Goal: Task Accomplishment & Management: Complete application form

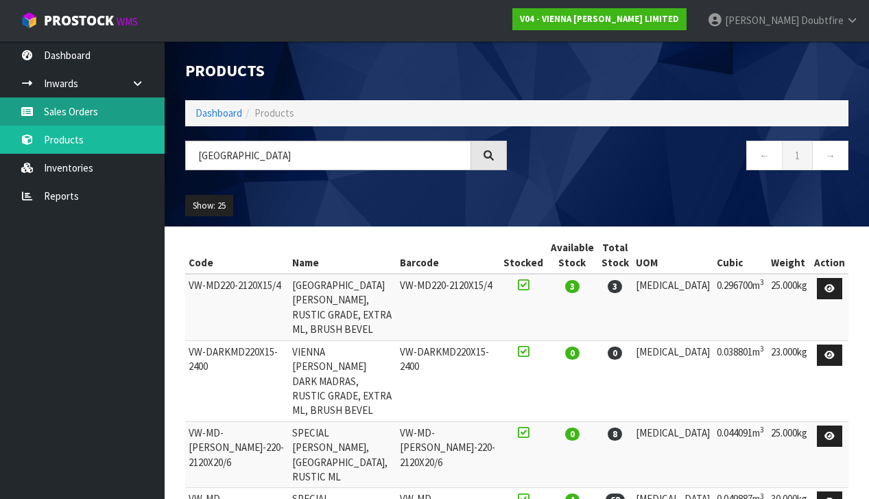
scroll to position [322, 0]
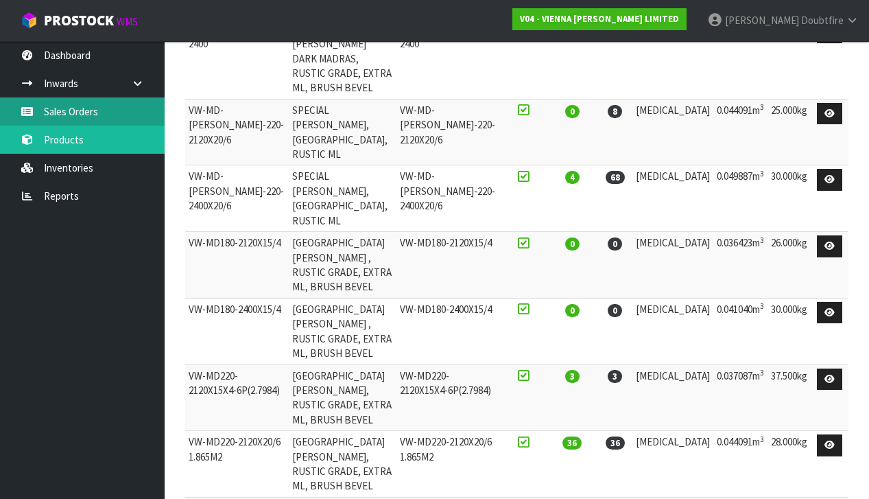
click at [75, 112] on link "Sales Orders" at bounding box center [82, 111] width 165 height 28
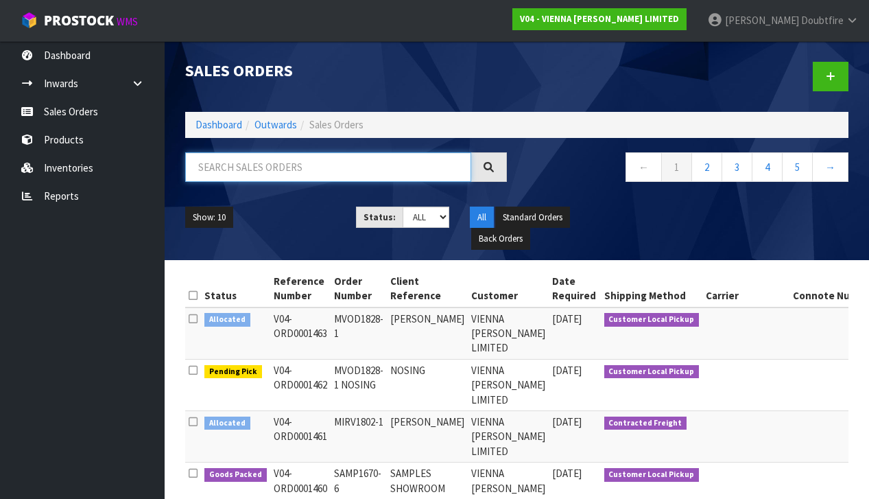
click at [272, 163] on input "text" at bounding box center [328, 166] width 286 height 29
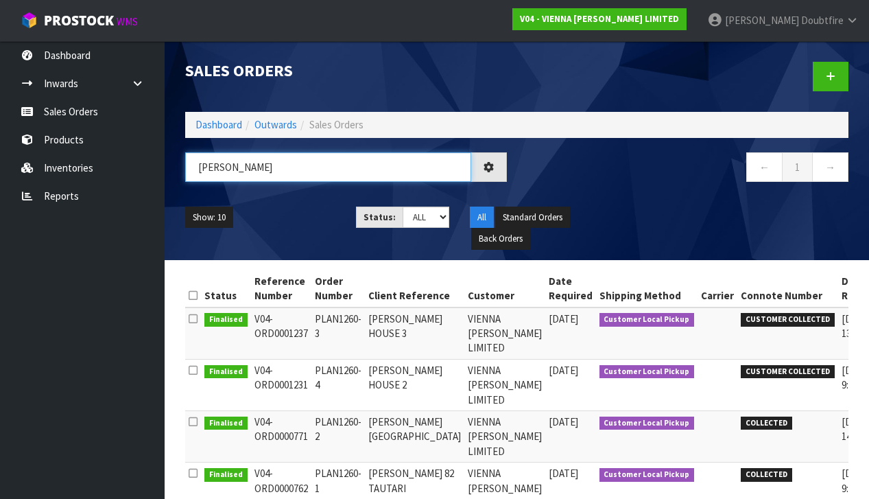
type input "[PERSON_NAME]"
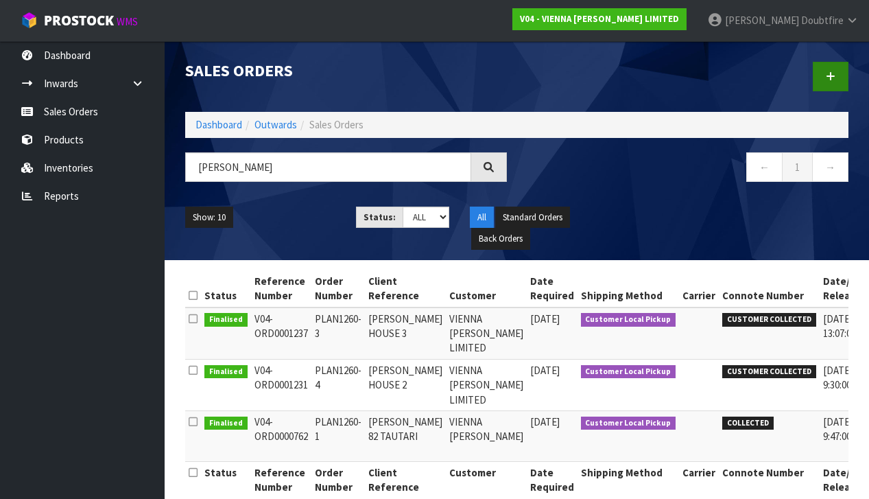
click at [833, 75] on icon at bounding box center [831, 76] width 10 height 10
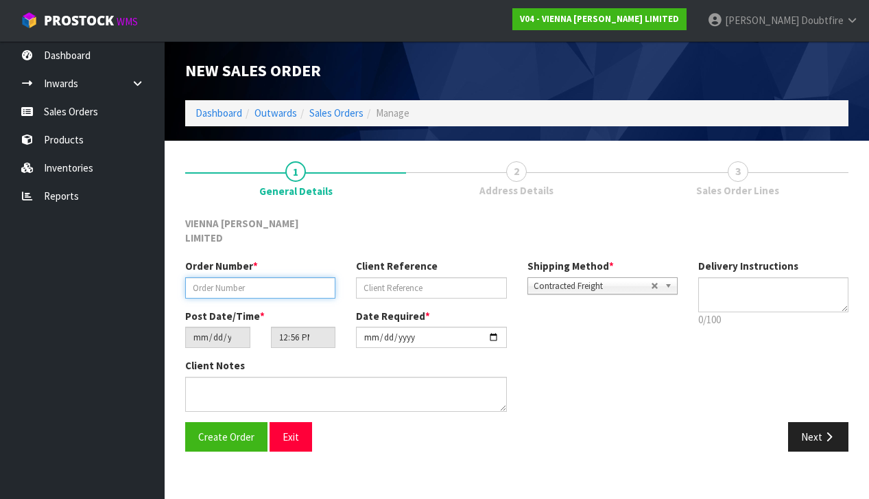
paste input "PLAN1260-5"
type input "PLAN1260-5"
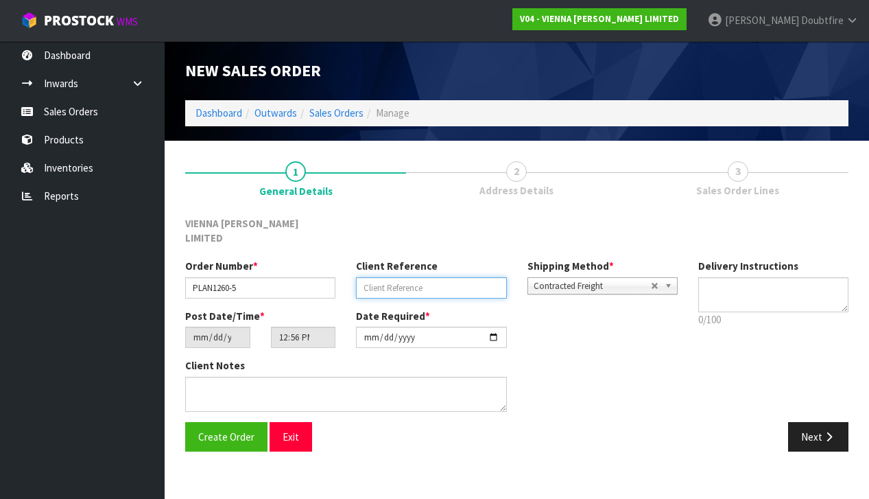
click at [396, 277] on input "text" at bounding box center [431, 287] width 150 height 21
type input "[PERSON_NAME] HOUSE 1"
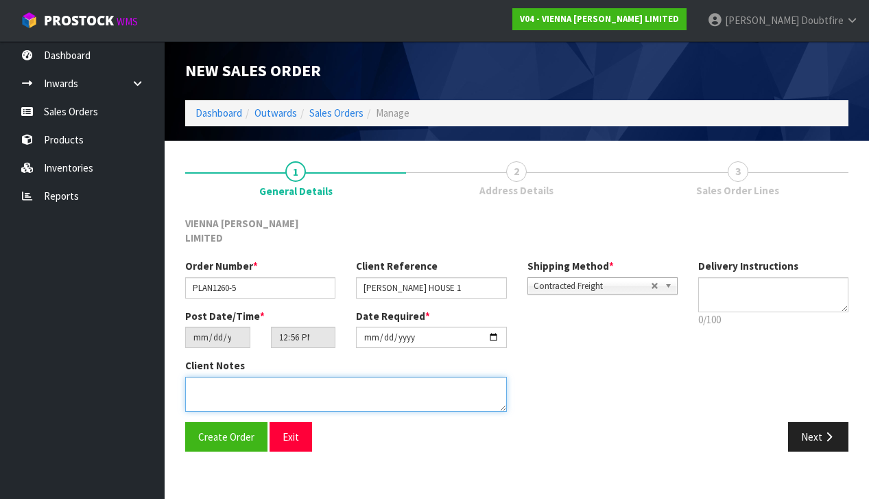
click at [215, 377] on textarea at bounding box center [346, 394] width 322 height 35
type textarea "[PERSON_NAME] HOUSE 1"
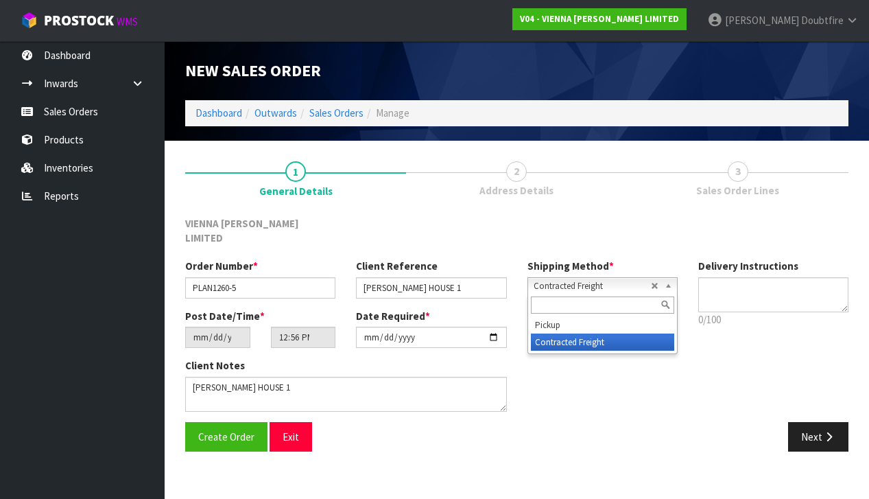
click at [558, 278] on span "Contracted Freight" at bounding box center [592, 286] width 117 height 16
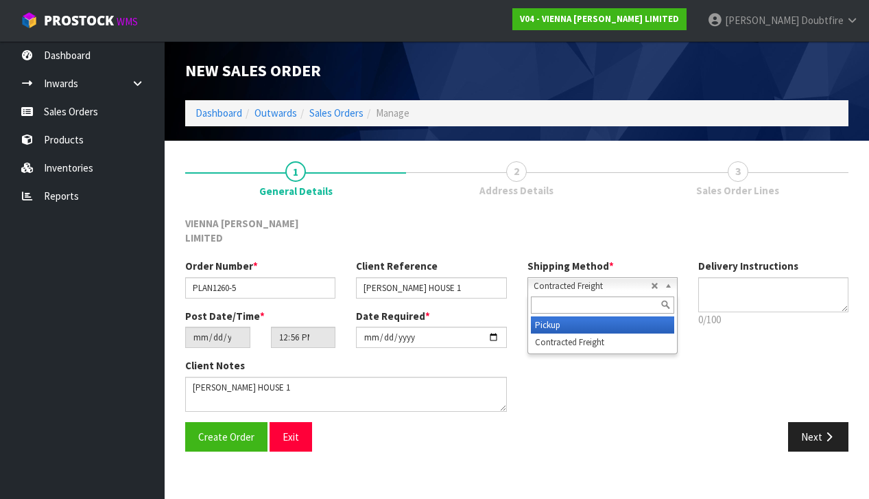
click at [559, 316] on li "Pickup" at bounding box center [602, 324] width 143 height 17
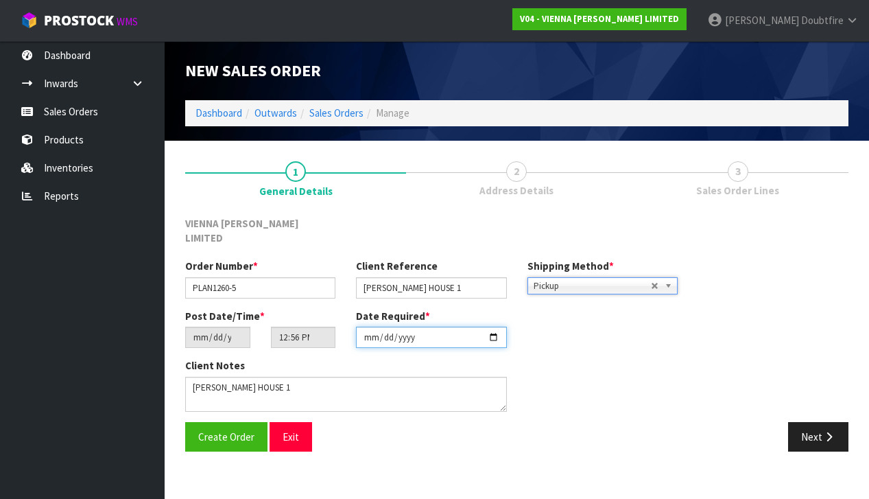
click at [369, 329] on input "[DATE]" at bounding box center [431, 336] width 150 height 21
type input "[DATE]"
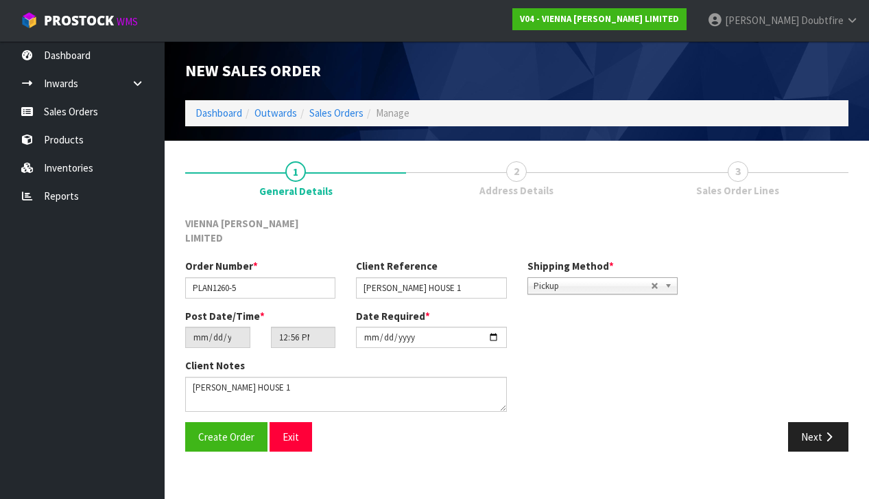
click at [332, 451] on section "1 General Details 2 Address Details 3 Sales Order Lines VIENNA [PERSON_NAME] LI…" at bounding box center [517, 306] width 704 height 331
click at [216, 431] on button "Create Order" at bounding box center [226, 436] width 82 height 29
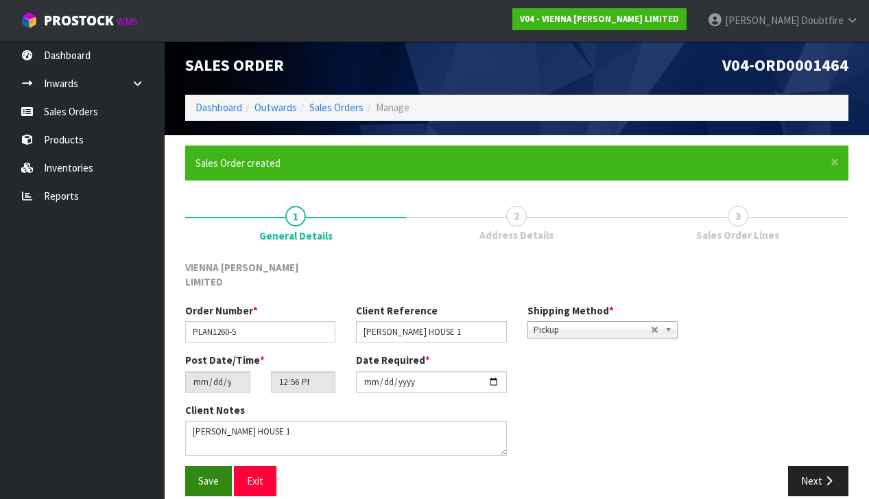
drag, startPoint x: 210, startPoint y: 457, endPoint x: 202, endPoint y: 456, distance: 8.3
click at [210, 474] on span "Save" at bounding box center [208, 480] width 21 height 13
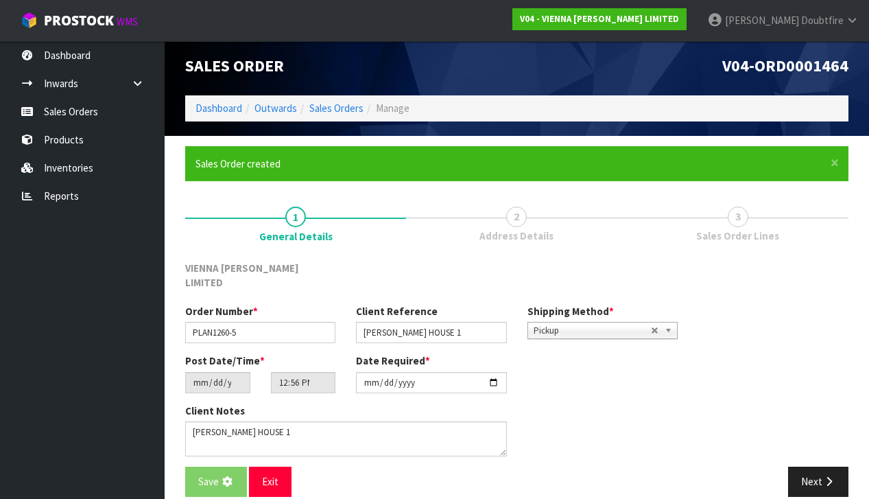
scroll to position [8, 0]
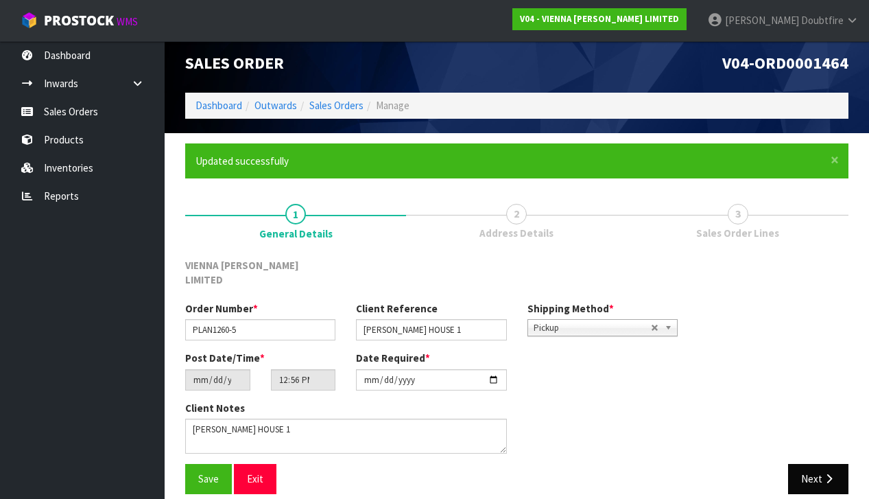
click at [837, 471] on button "Next" at bounding box center [818, 478] width 60 height 29
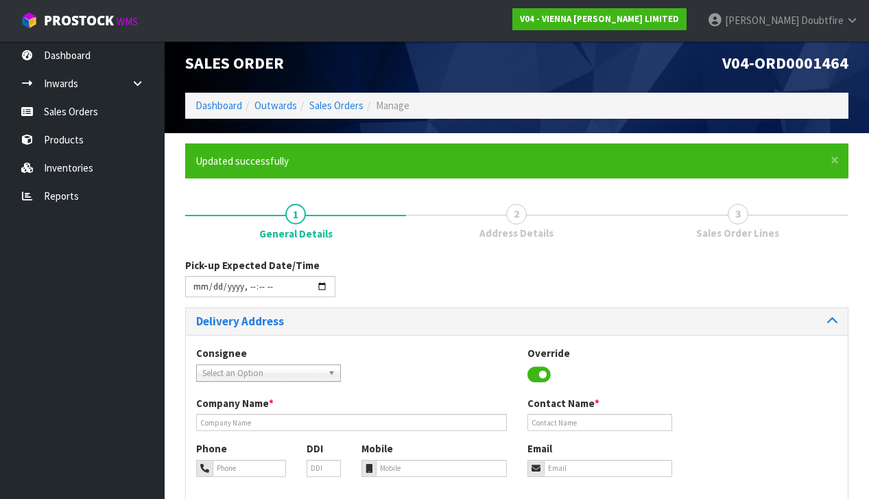
scroll to position [0, 0]
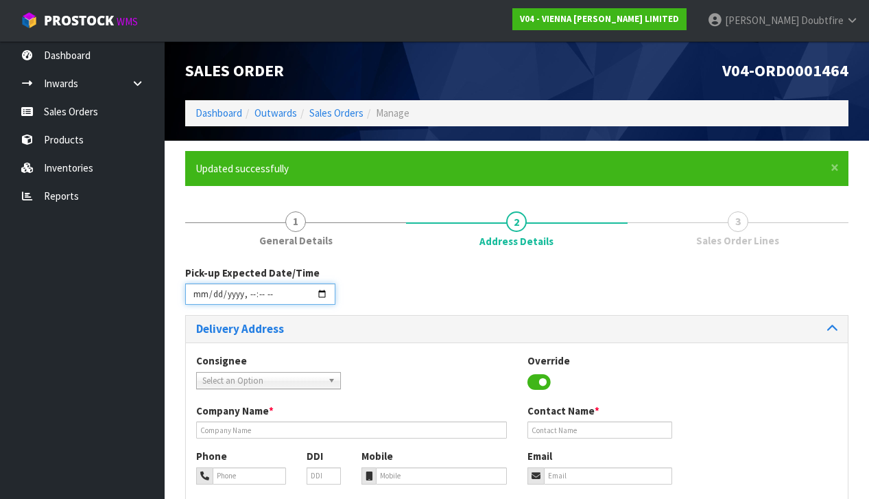
click at [198, 302] on input "datetime-local" at bounding box center [260, 293] width 150 height 21
type input "[DATE]T12:57"
click at [460, 358] on div "Consignee 000001.BAY MECHANICS - BAY MECHANICS 000001A - BRAKE & TRANSMISSION N…" at bounding box center [517, 378] width 662 height 50
click at [230, 377] on span "Select an Option" at bounding box center [262, 380] width 120 height 16
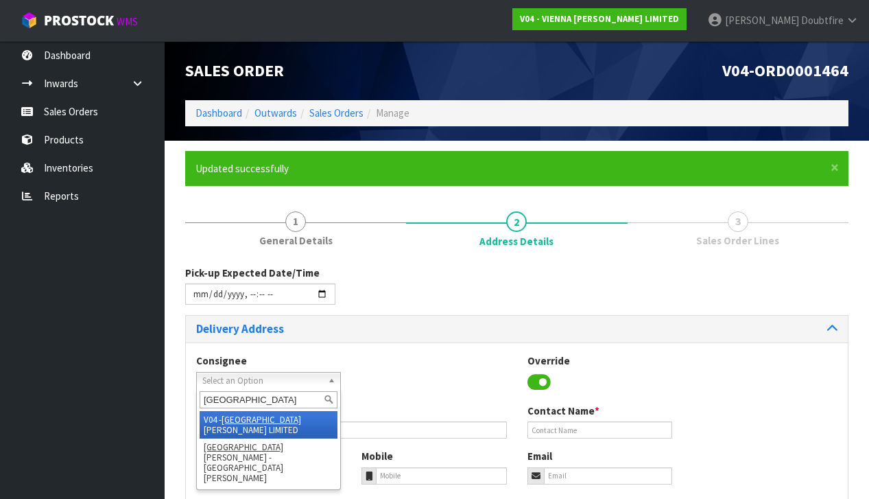
type input "[GEOGRAPHIC_DATA]"
click at [242, 416] on em "[GEOGRAPHIC_DATA]" at bounding box center [262, 420] width 80 height 12
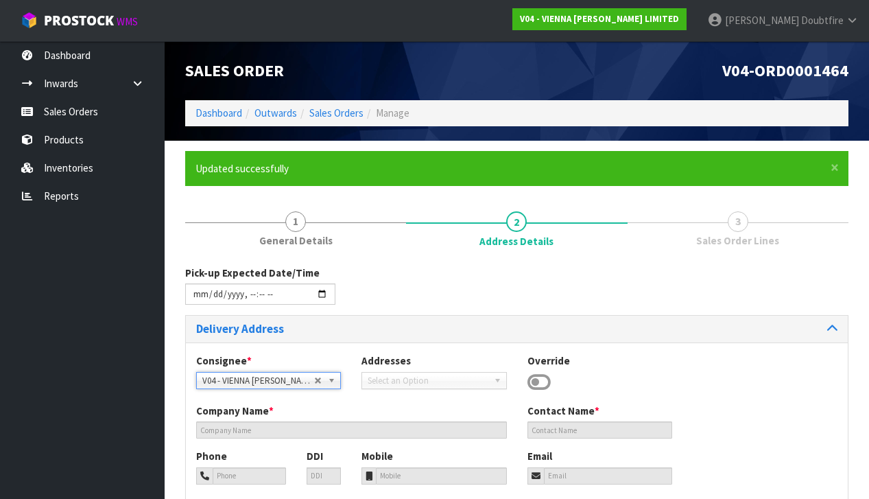
type input "VIENNA [PERSON_NAME] LIMITED"
type input "[PERSON_NAME]"
type input "[PHONE_NUMBER]"
type input "[PERSON_NAME][EMAIL_ADDRESS][DOMAIN_NAME]"
type input "2 ROXBURGH ST"
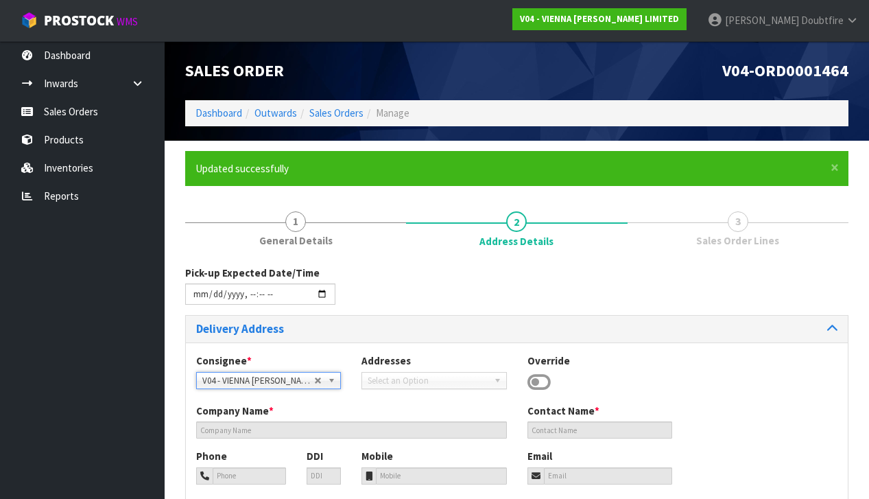
type input "1023"
type input "[GEOGRAPHIC_DATA]"
type input "NEWMARKET"
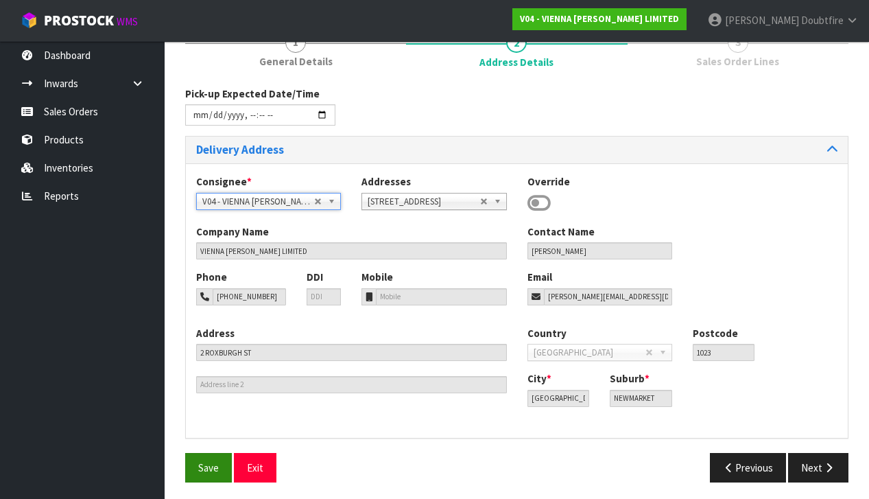
click at [208, 461] on span "Save" at bounding box center [208, 467] width 21 height 13
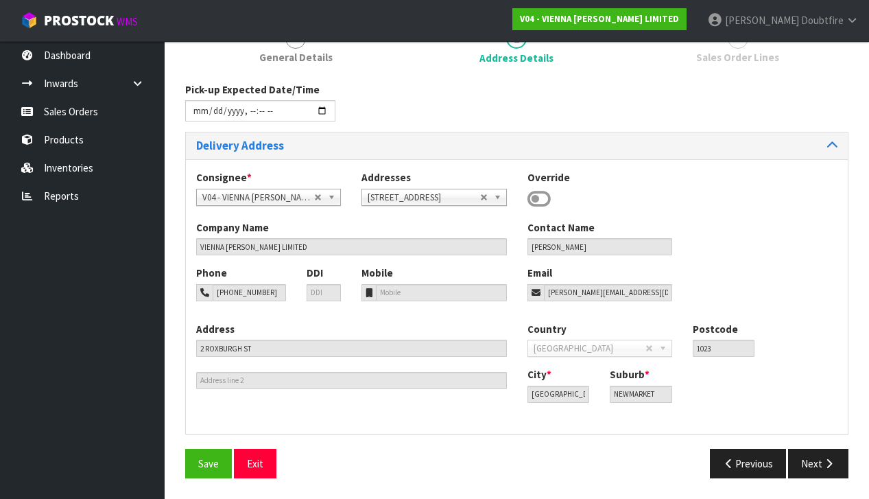
type input "[DATE]T12:57"
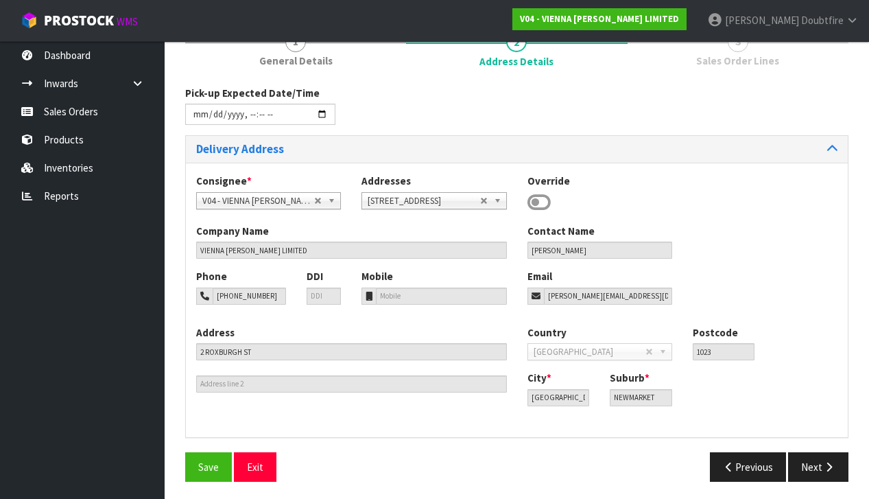
scroll to position [179, 0]
click at [835, 468] on button "Next" at bounding box center [818, 467] width 60 height 29
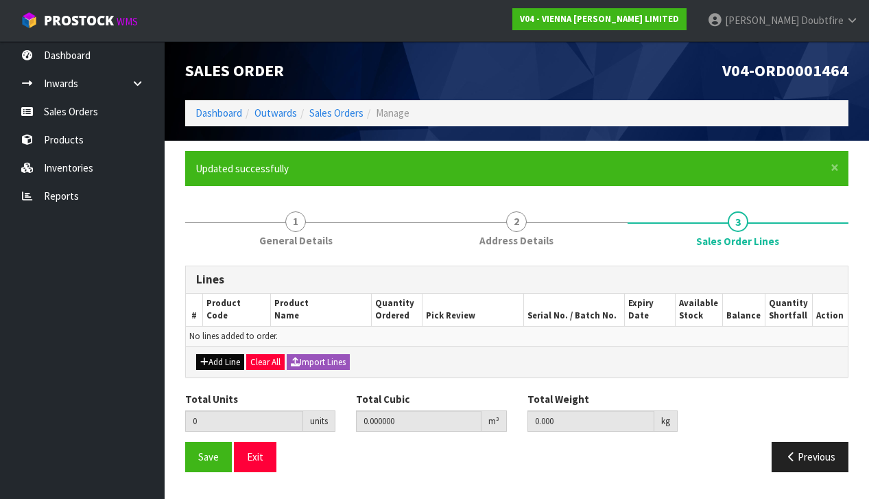
click at [221, 359] on button "Add Line" at bounding box center [220, 362] width 48 height 16
type input "0"
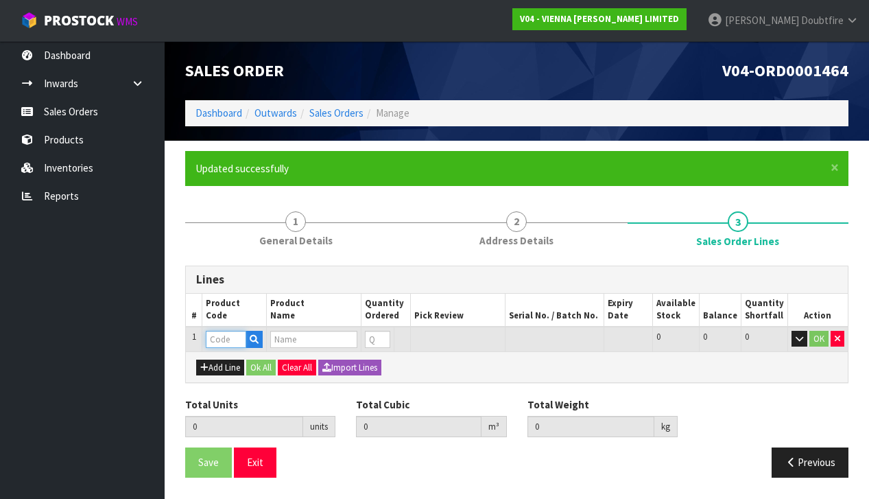
click at [219, 337] on input "text" at bounding box center [226, 339] width 40 height 17
click at [310, 339] on input "text" at bounding box center [313, 339] width 87 height 17
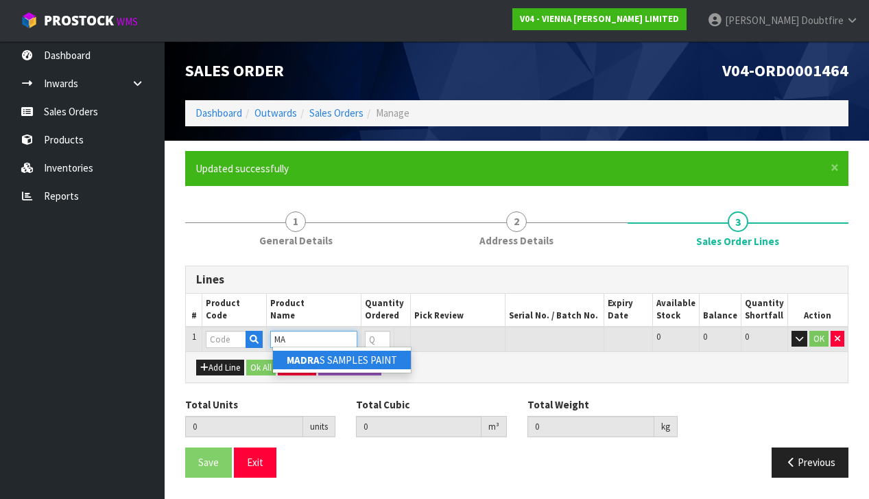
type input "M"
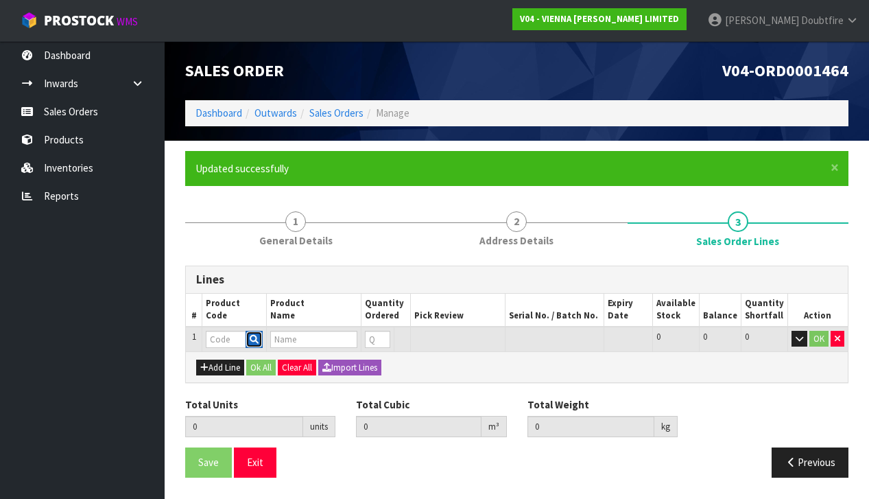
click at [257, 337] on icon "button" at bounding box center [254, 339] width 9 height 9
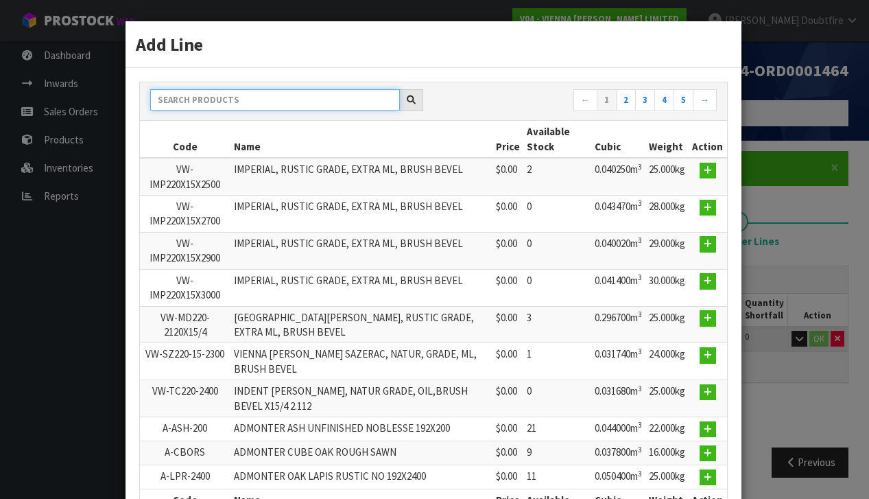
click at [211, 99] on input "text" at bounding box center [275, 99] width 250 height 21
type input "[GEOGRAPHIC_DATA]"
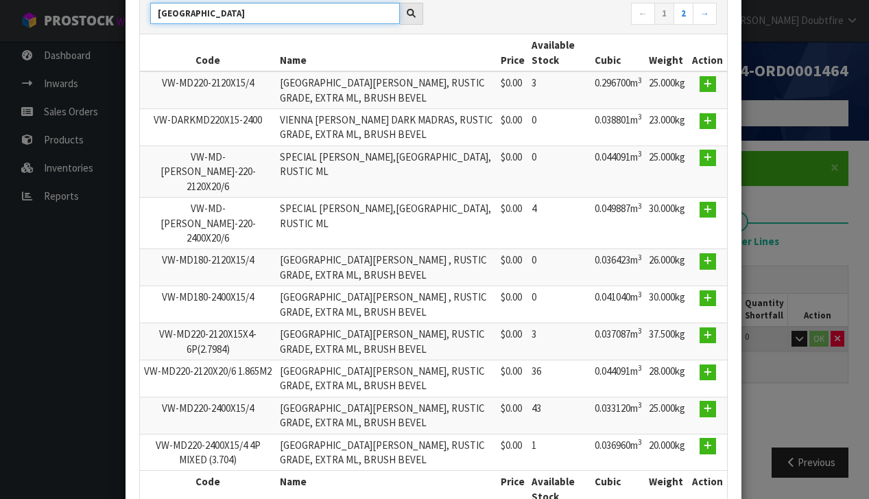
scroll to position [86, 0]
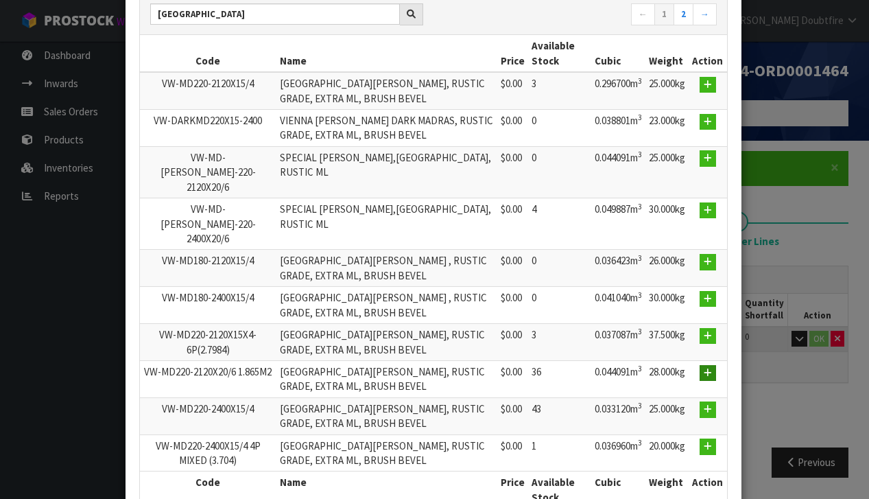
click at [706, 368] on icon "button" at bounding box center [708, 372] width 8 height 9
type input "0.000000"
type input "0.000"
type input "VW-MD220-2120X20/6 1.865M2"
type input "[GEOGRAPHIC_DATA][PERSON_NAME], RUSTIC GRADE, EXTRA ML, BRUSH BEVEL"
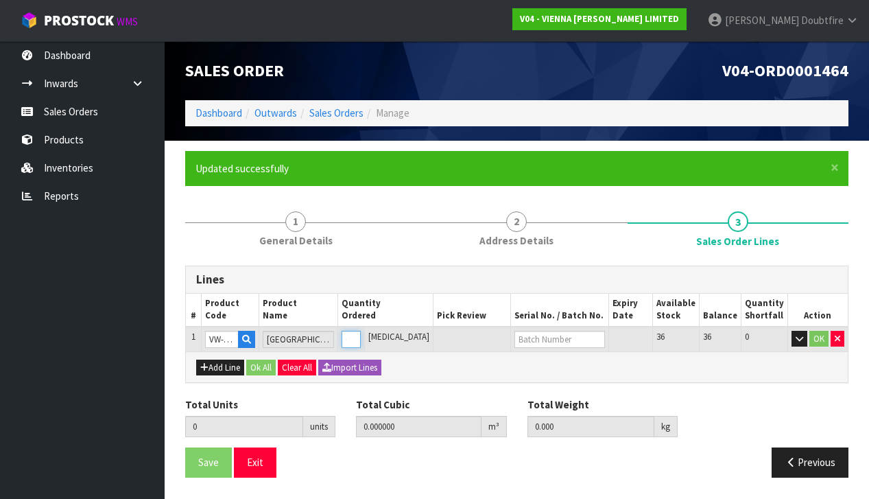
type input "1"
type input "0.044091"
type input "28"
click at [361, 333] on input "1" at bounding box center [351, 339] width 19 height 17
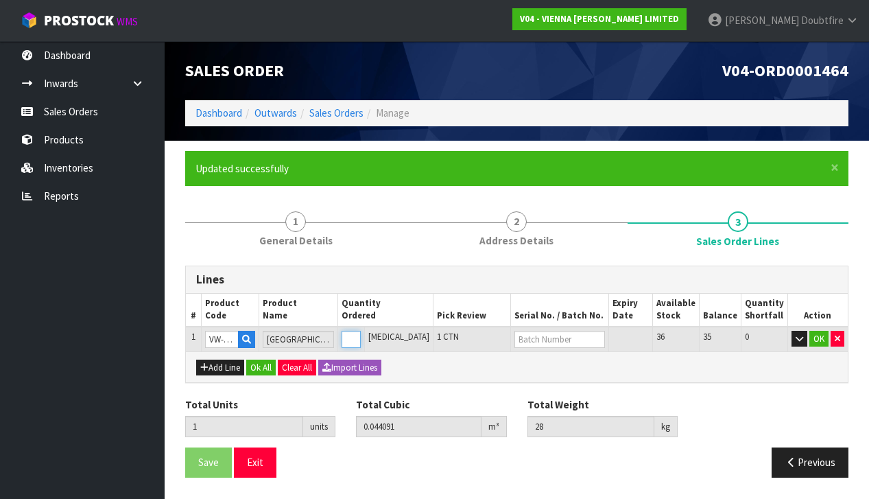
type input "0"
type input "3"
type input "0.132273"
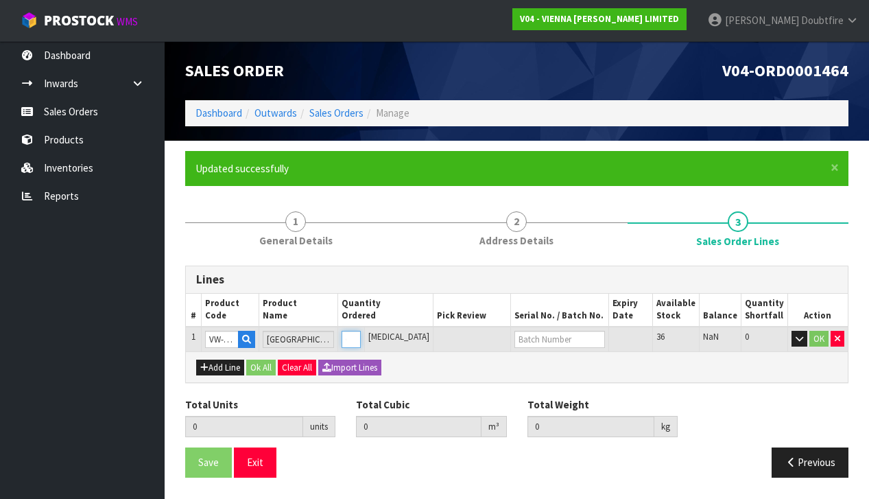
type input "84"
type input "3"
type input "33"
type input "1.455003"
type input "924"
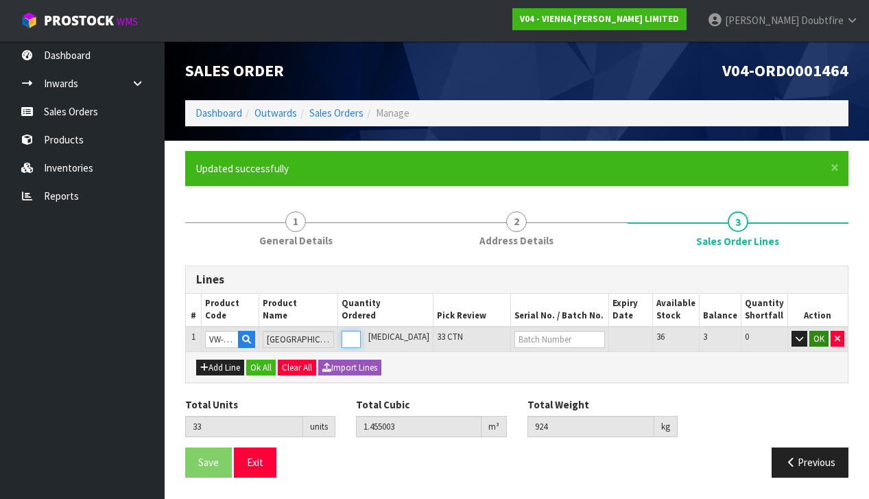
type input "33"
click at [823, 337] on button "OK" at bounding box center [818, 339] width 19 height 16
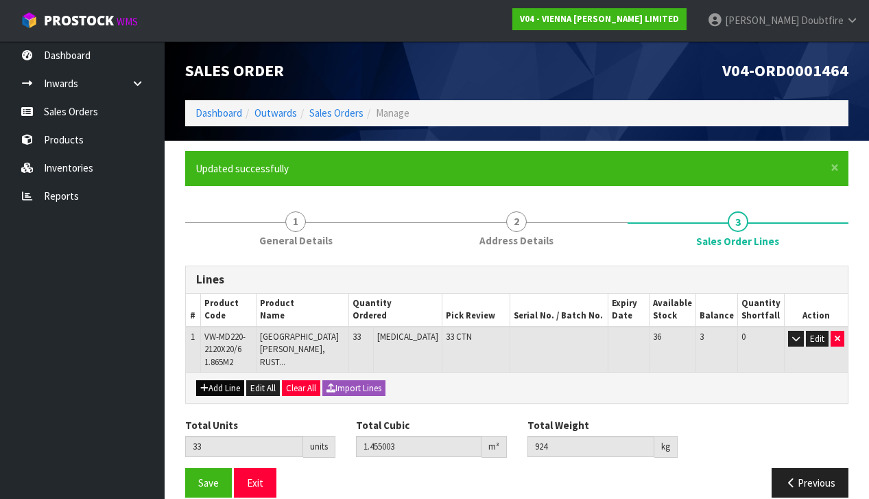
click at [210, 386] on button "Add Line" at bounding box center [220, 388] width 48 height 16
type input "0"
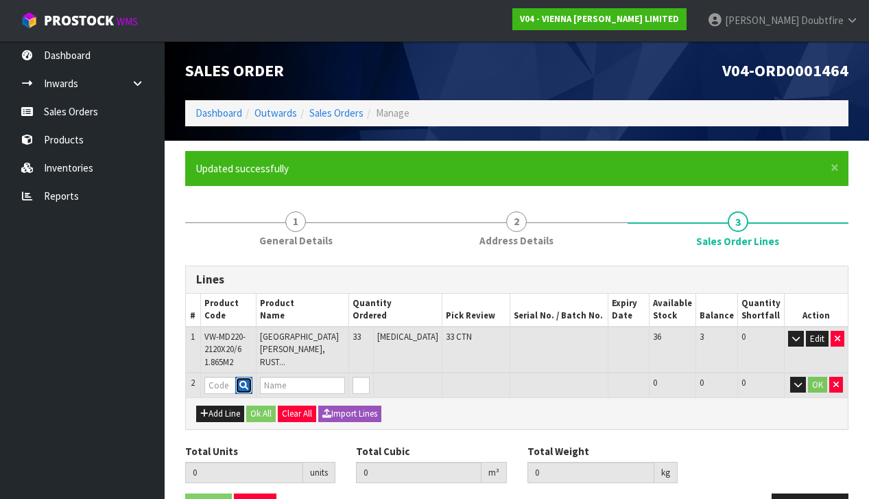
click at [248, 385] on icon "button" at bounding box center [243, 385] width 9 height 9
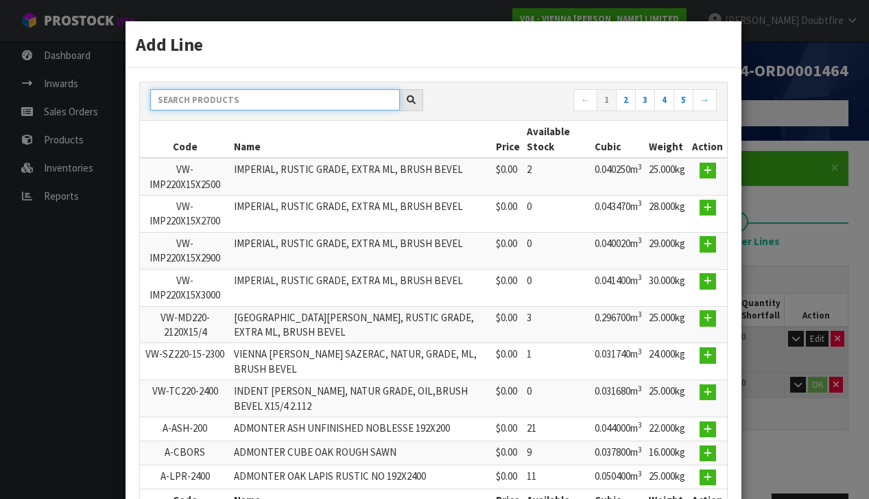
click at [206, 93] on input "text" at bounding box center [275, 99] width 250 height 21
type input "[GEOGRAPHIC_DATA]"
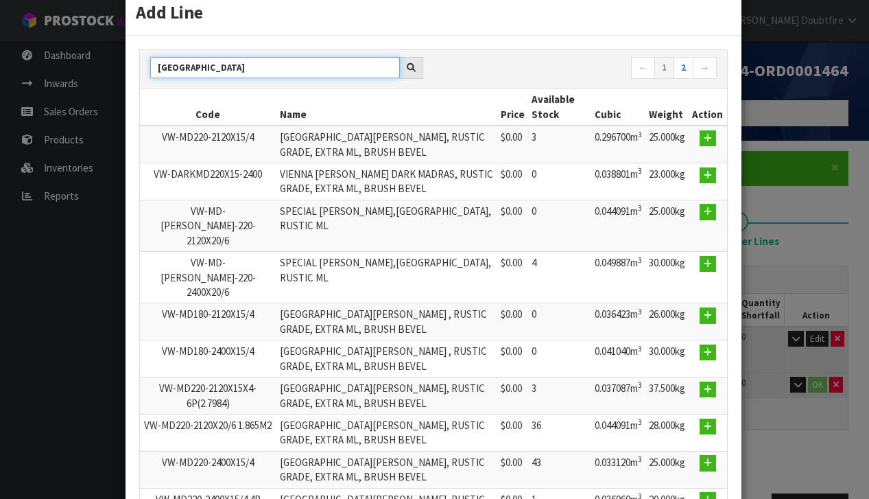
scroll to position [28, 0]
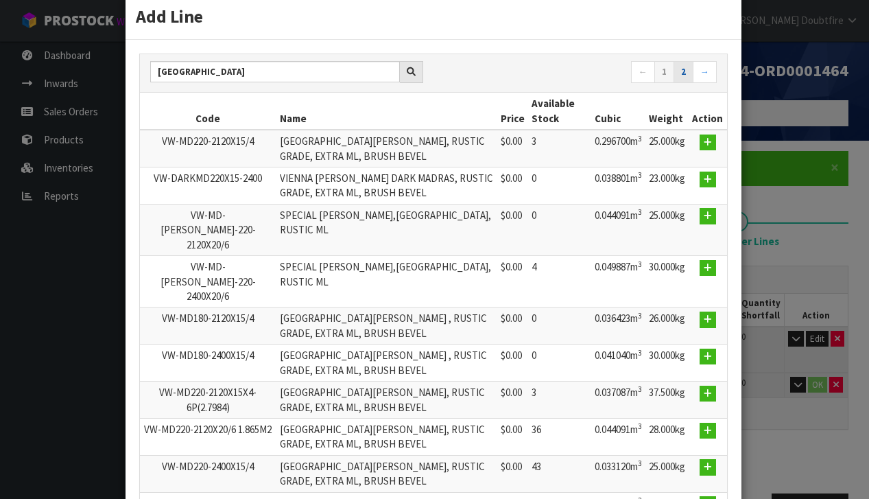
click at [678, 75] on link "2" at bounding box center [684, 72] width 20 height 22
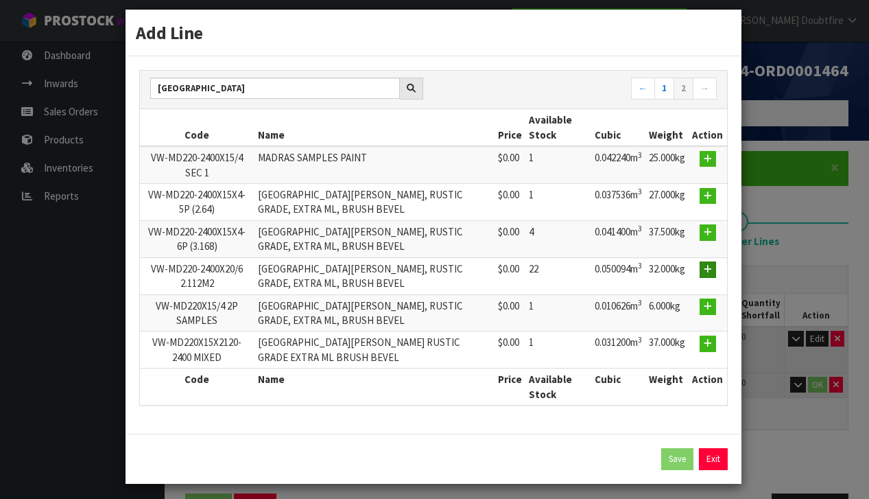
click at [708, 267] on icon "button" at bounding box center [708, 269] width 8 height 9
type input "33"
type input "1.455003"
type input "924"
type input "VW-MD220-2400X20/6 2.112M2"
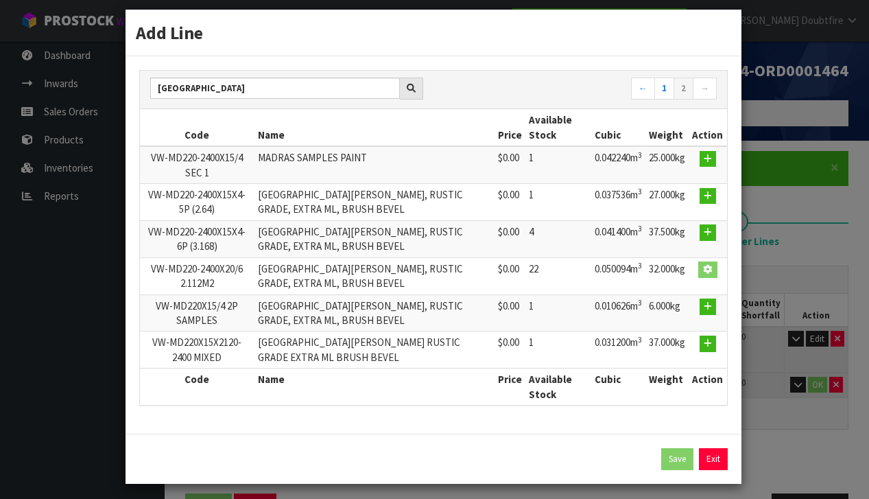
type input "[GEOGRAPHIC_DATA][PERSON_NAME], RUSTIC GRADE, EXTRA ML, BRUSH BEVEL"
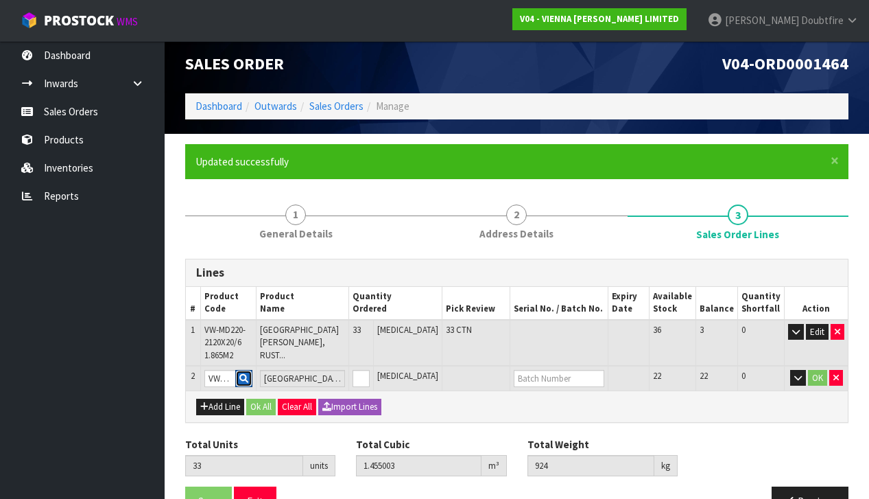
scroll to position [8, 0]
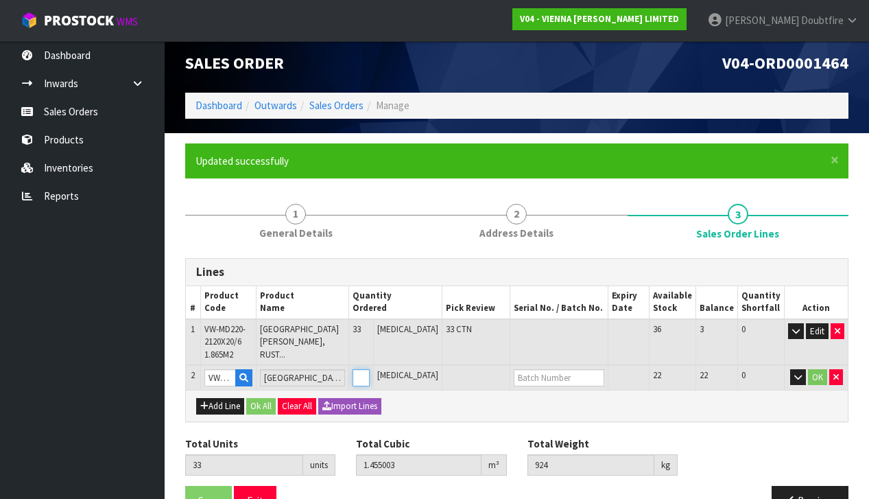
type input "1"
type input "34"
type input "1.505097"
type input "956"
click at [370, 372] on input "1" at bounding box center [361, 377] width 17 height 17
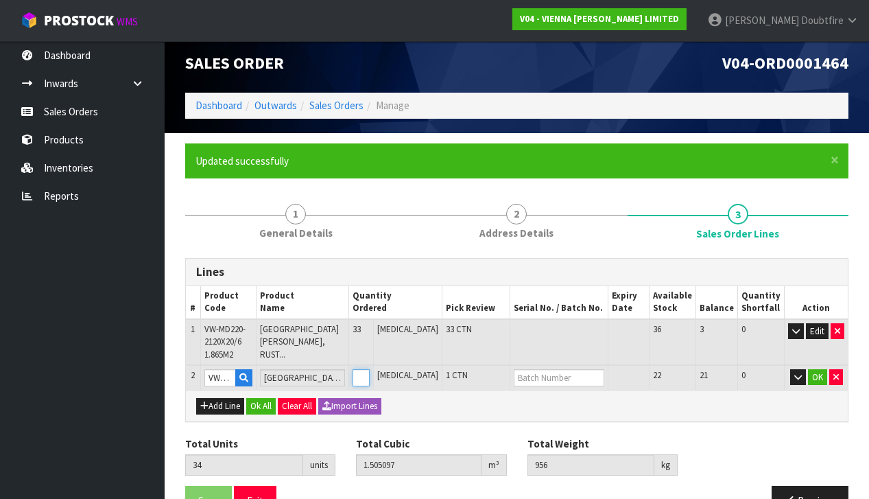
type input "0"
type input "35"
type input "1.555191"
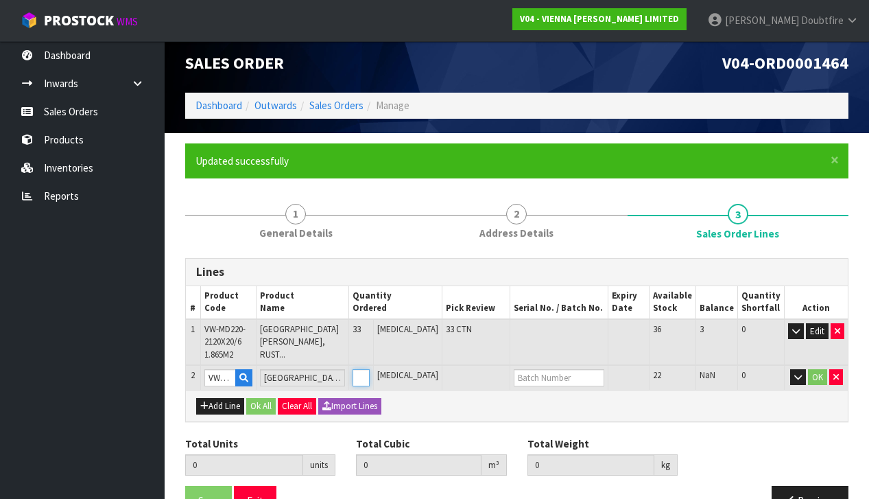
type input "988"
type input "2"
type input "55"
type input "2.557071"
type input "1628"
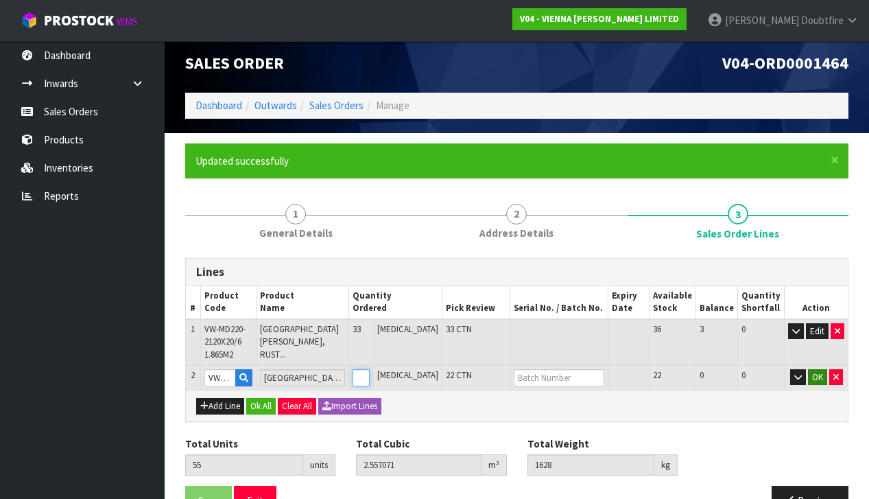
type input "22"
click at [817, 376] on button "OK" at bounding box center [817, 377] width 19 height 16
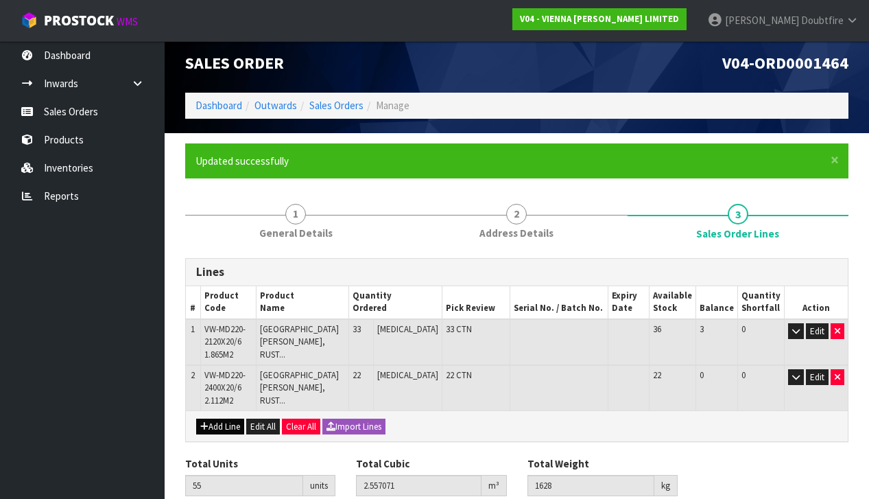
click at [218, 425] on button "Add Line" at bounding box center [220, 426] width 48 height 16
type input "0"
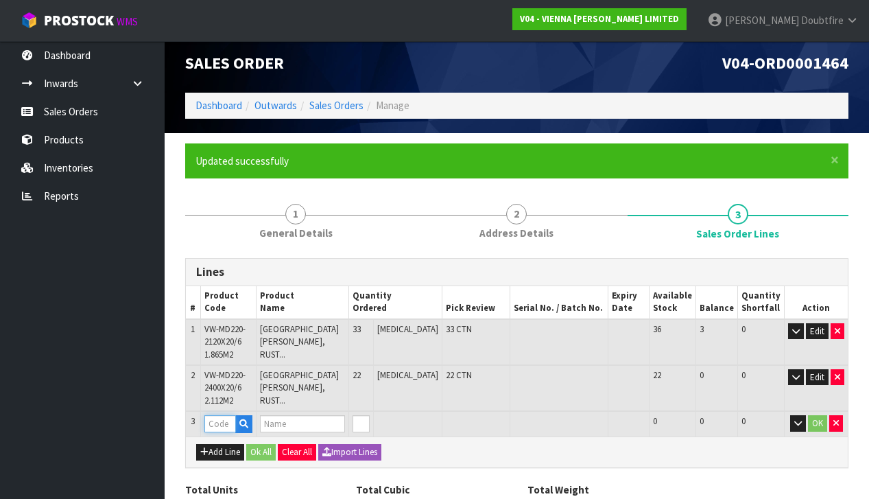
click at [224, 420] on input "text" at bounding box center [220, 423] width 32 height 17
type input "PARA"
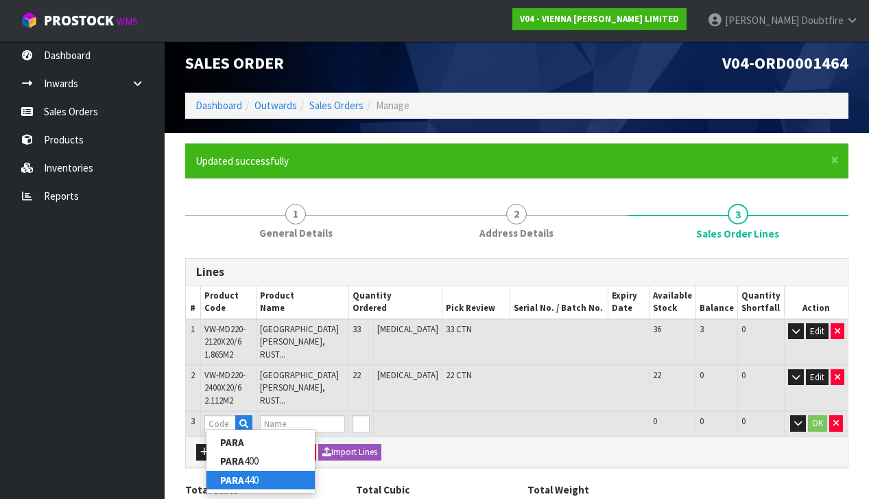
click at [267, 479] on link "PARA 440" at bounding box center [260, 480] width 108 height 19
type input "PARA 440"
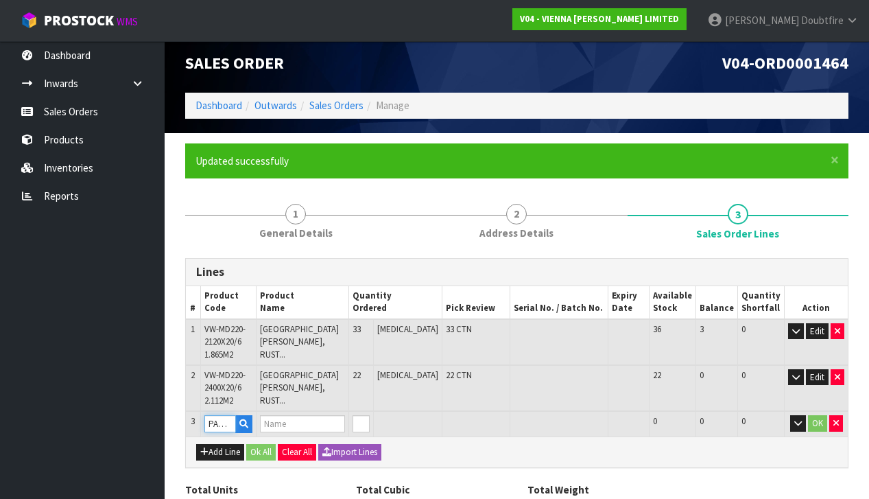
type input "55"
type input "2.557071"
type input "1628"
type input "PARABOND 440"
type input "1"
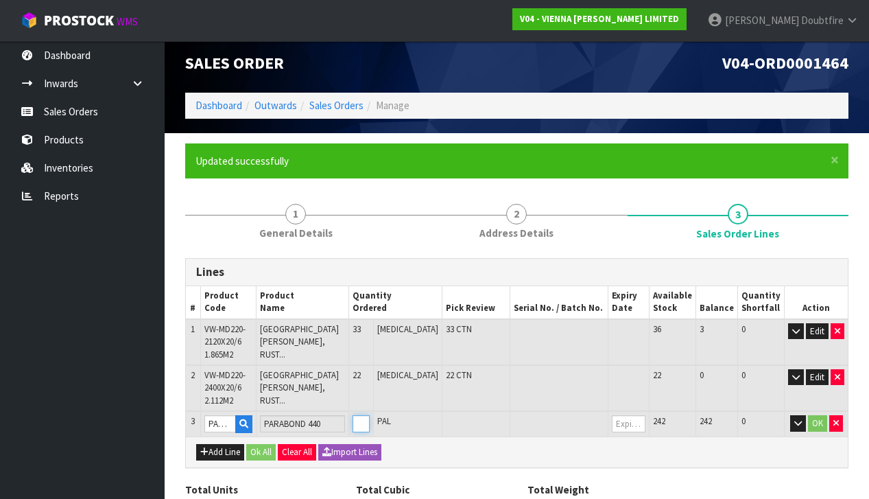
type input "56"
type input "2.577771"
type input "1643.8"
click at [370, 415] on input "1" at bounding box center [361, 423] width 17 height 17
type input "0"
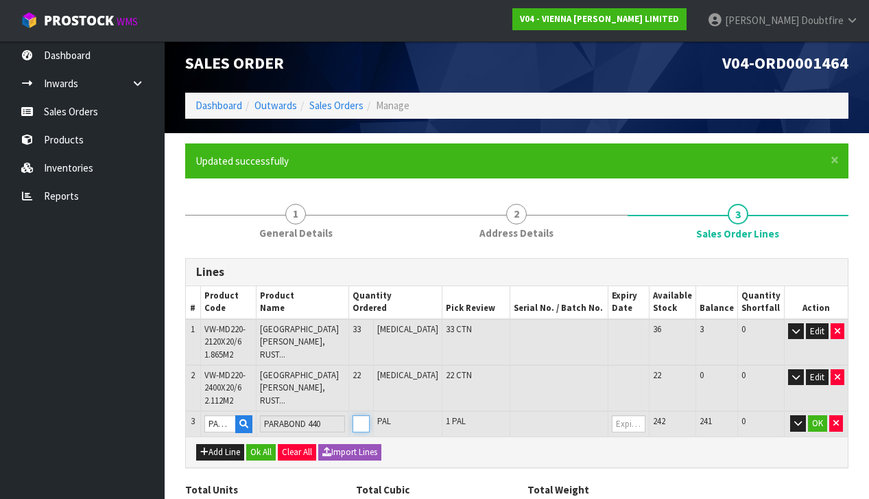
type input "0"
type input "56"
type input "2.577771"
type input "1643.8"
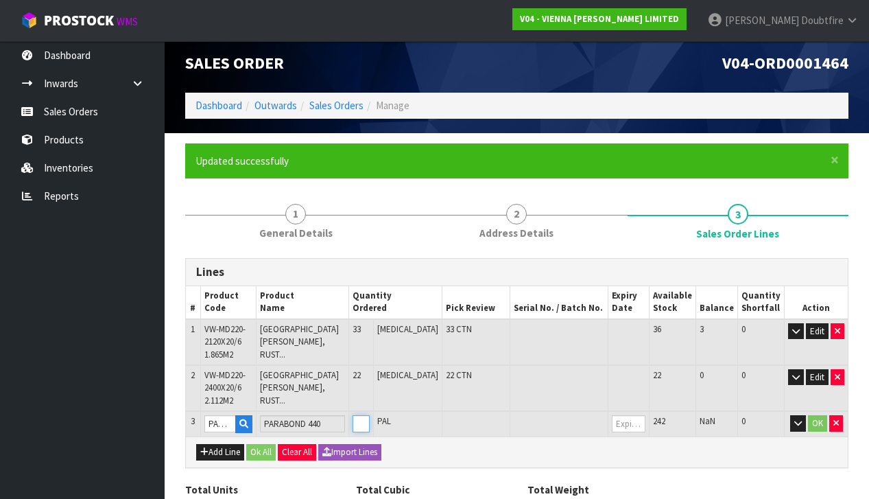
type input "1"
type input "65"
type input "2.764071"
type input "1786"
type input "10"
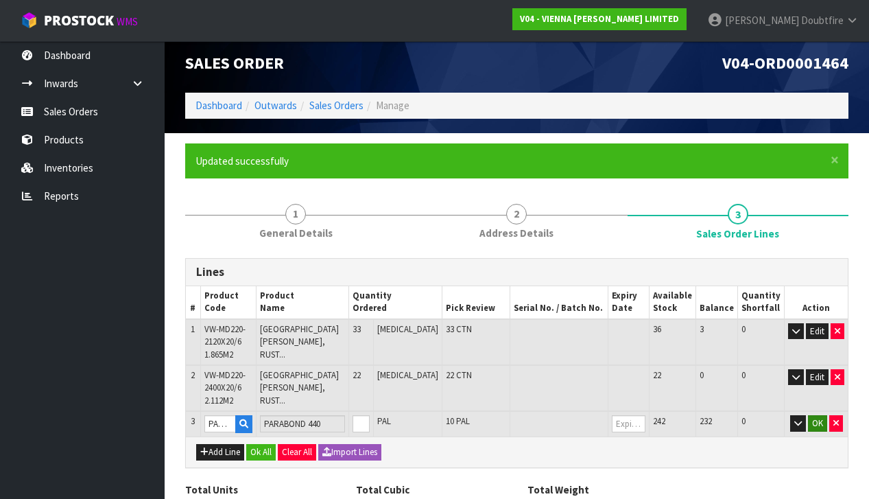
click at [811, 419] on button "OK" at bounding box center [817, 423] width 19 height 16
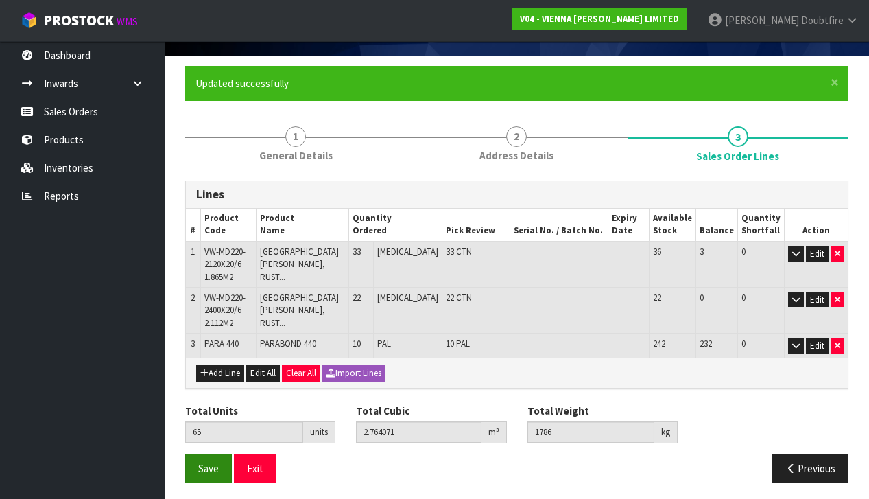
scroll to position [84, 0]
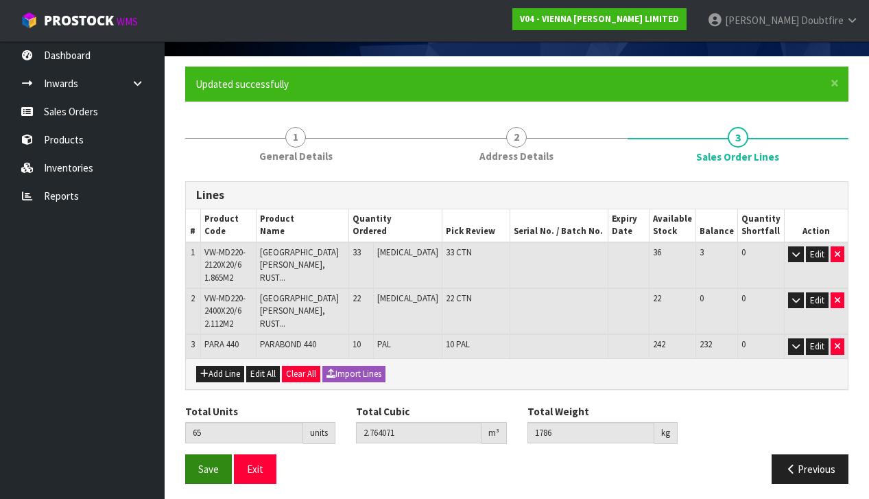
click at [212, 456] on button "Save" at bounding box center [208, 468] width 47 height 29
click at [204, 466] on span "Save" at bounding box center [208, 468] width 21 height 13
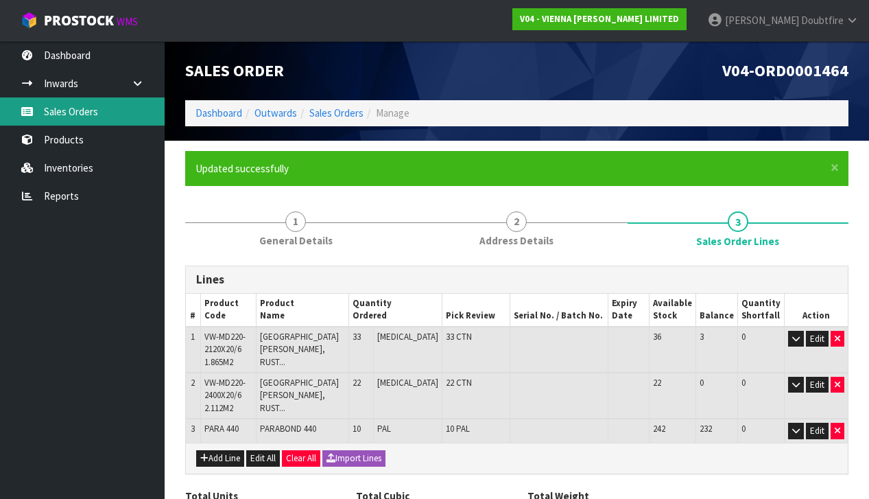
click at [72, 118] on link "Sales Orders" at bounding box center [82, 111] width 165 height 28
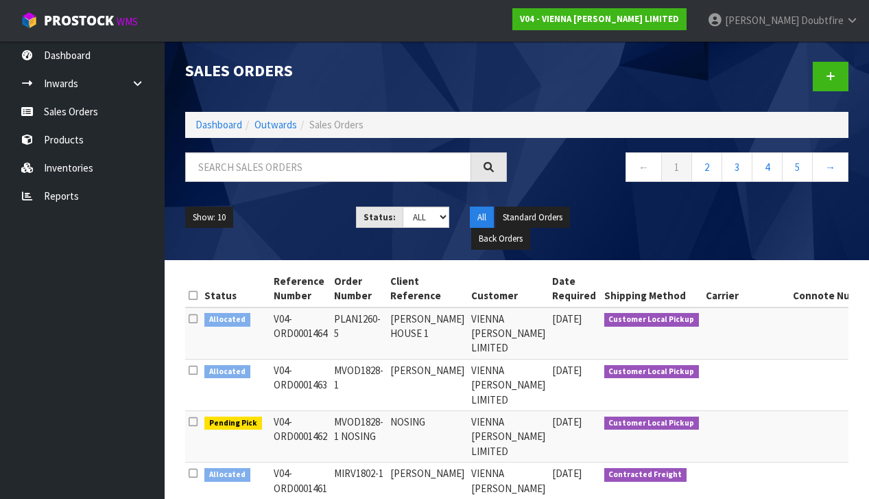
scroll to position [0, 3]
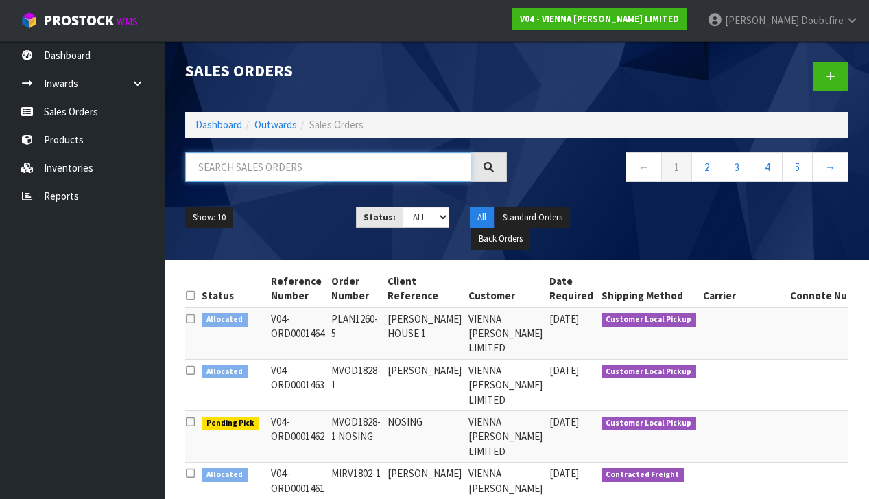
click at [223, 165] on input "text" at bounding box center [328, 166] width 286 height 29
type input "TIMBER FLOOR"
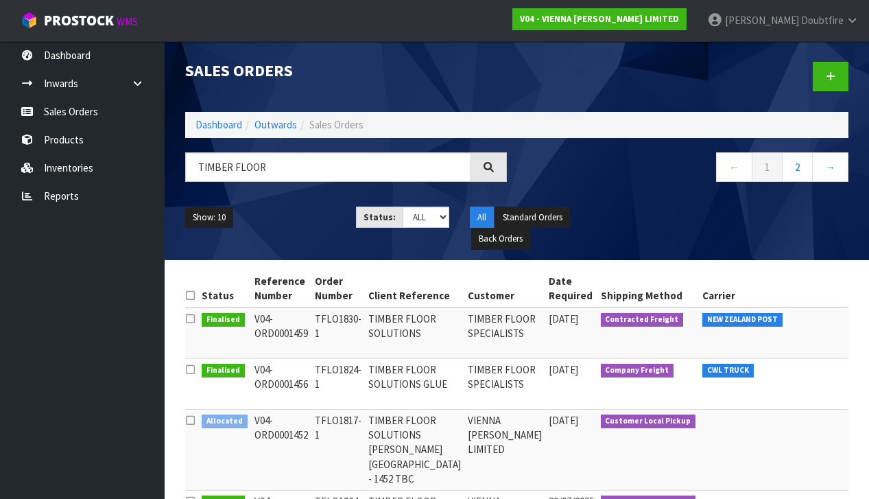
click at [484, 174] on div at bounding box center [489, 166] width 36 height 29
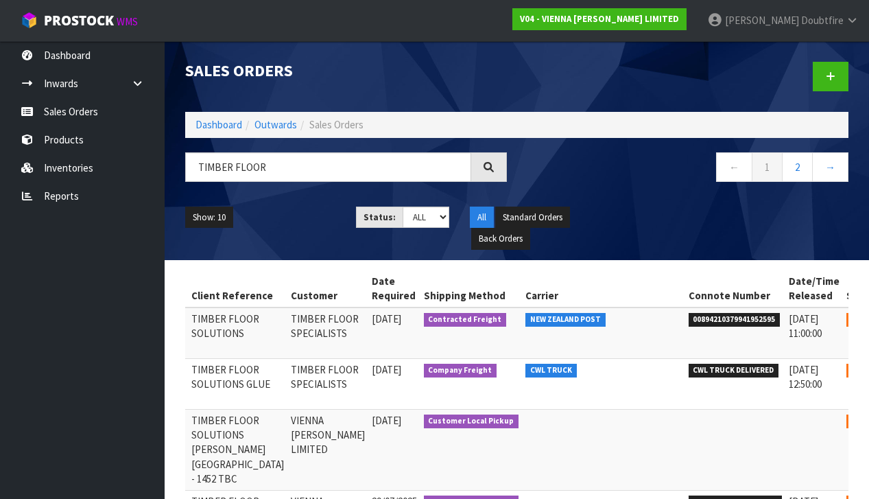
scroll to position [0, 179]
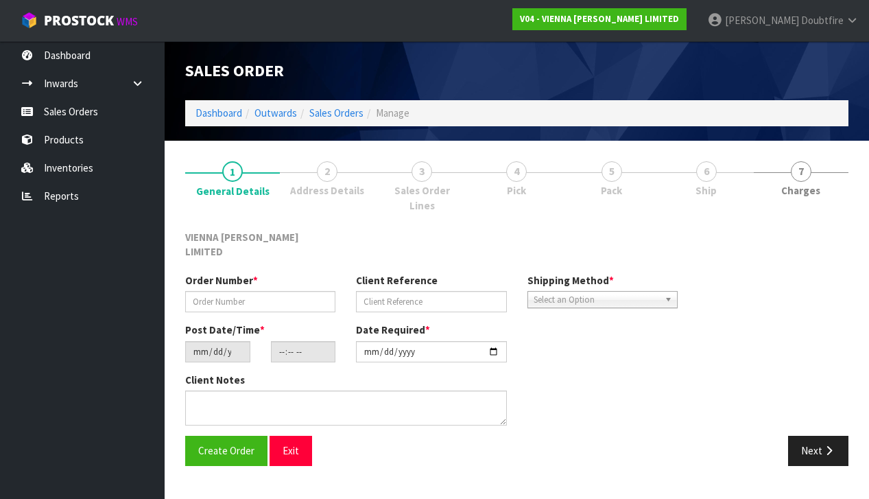
type input "TFLO1830-1"
type input "TIMBER FLOOR SOLUTIONS"
type input "[DATE]"
type input "11:46:00.000"
type input "[DATE]"
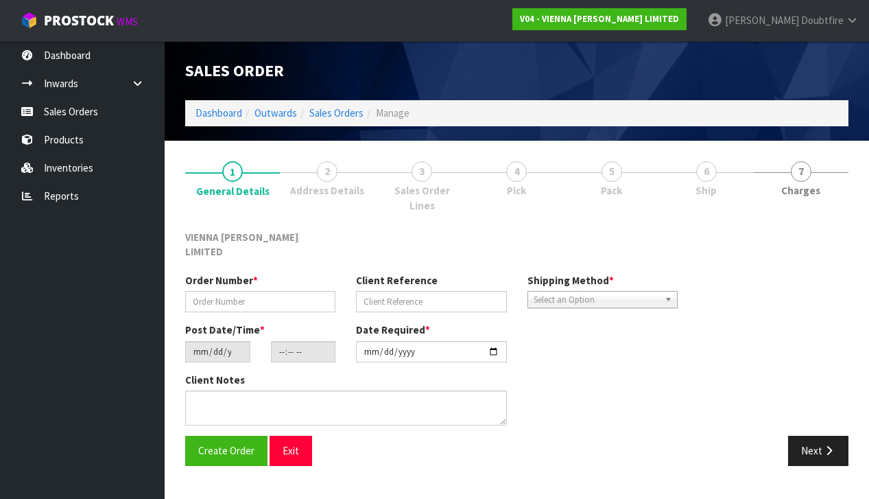
type textarea "TIMBER FLOOR SOLUTIONS"
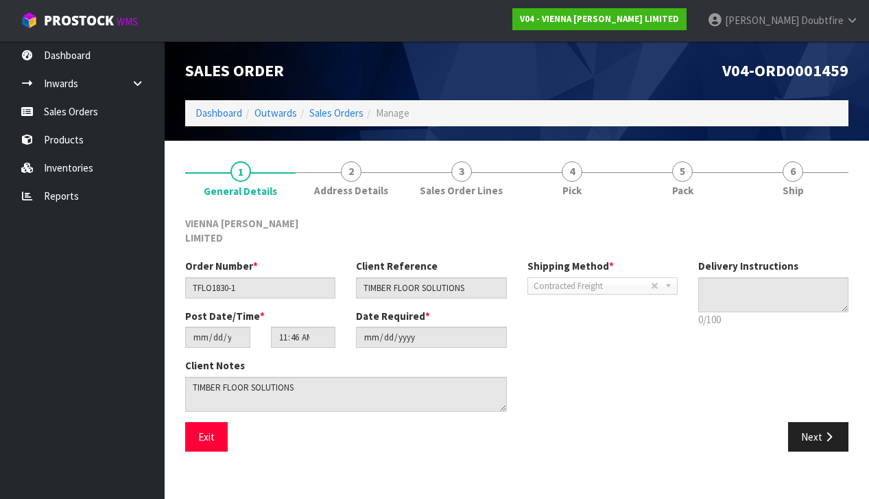
click at [815, 422] on button "Next" at bounding box center [818, 436] width 60 height 29
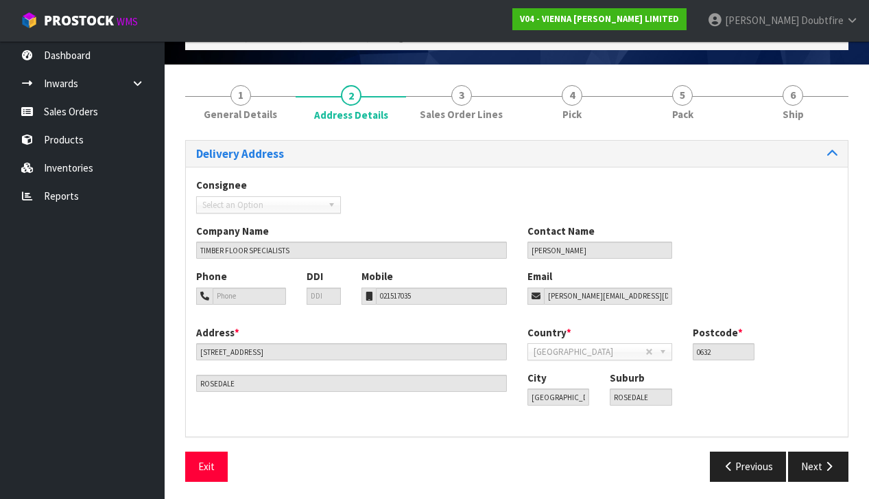
scroll to position [75, 0]
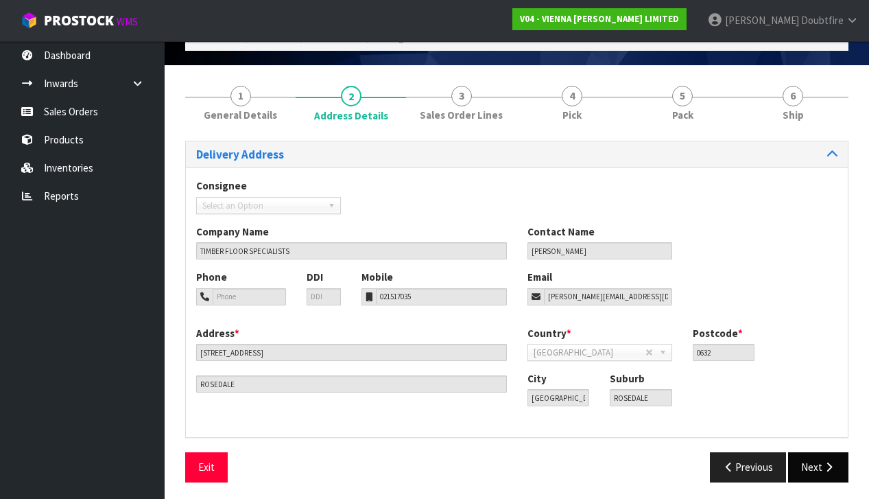
click at [830, 455] on button "Next" at bounding box center [818, 466] width 60 height 29
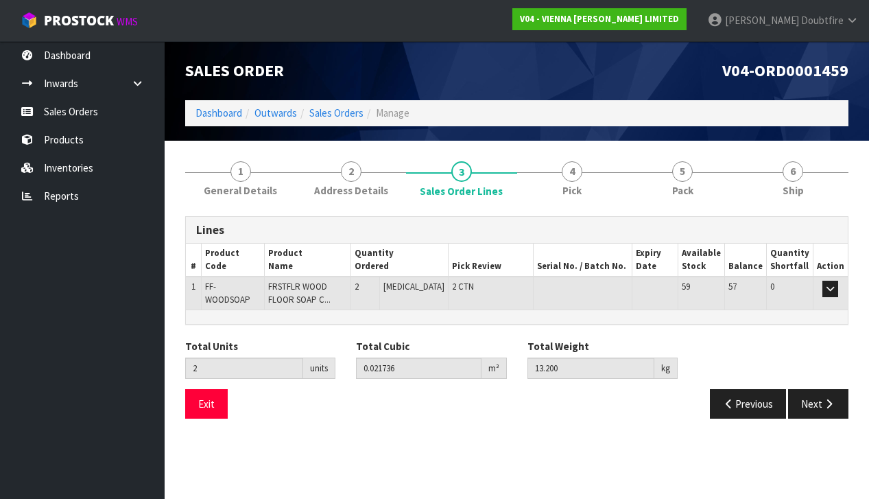
scroll to position [0, 0]
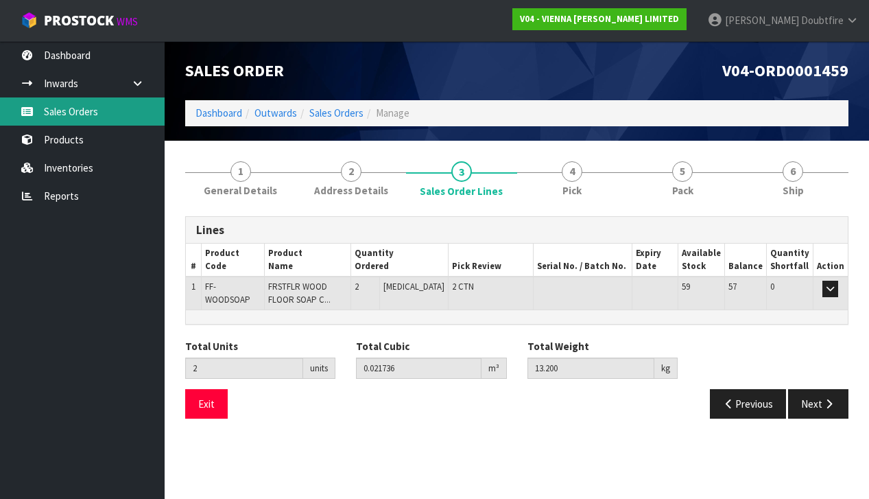
click at [64, 113] on link "Sales Orders" at bounding box center [82, 111] width 165 height 28
